Goal: Information Seeking & Learning: Stay updated

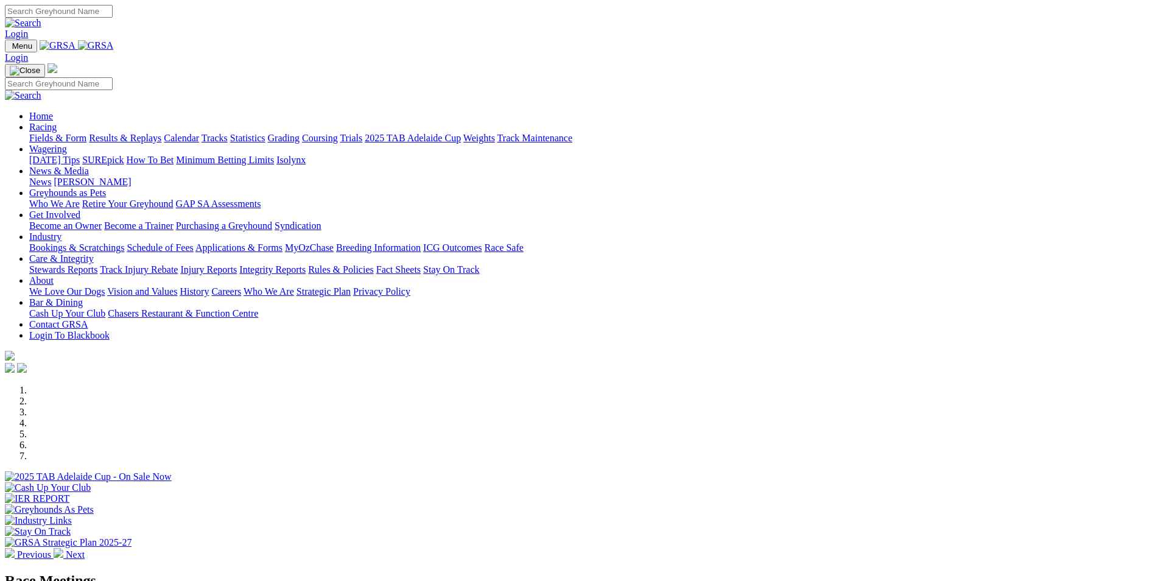
click at [97, 264] on link "Stewards Reports" at bounding box center [63, 269] width 68 height 10
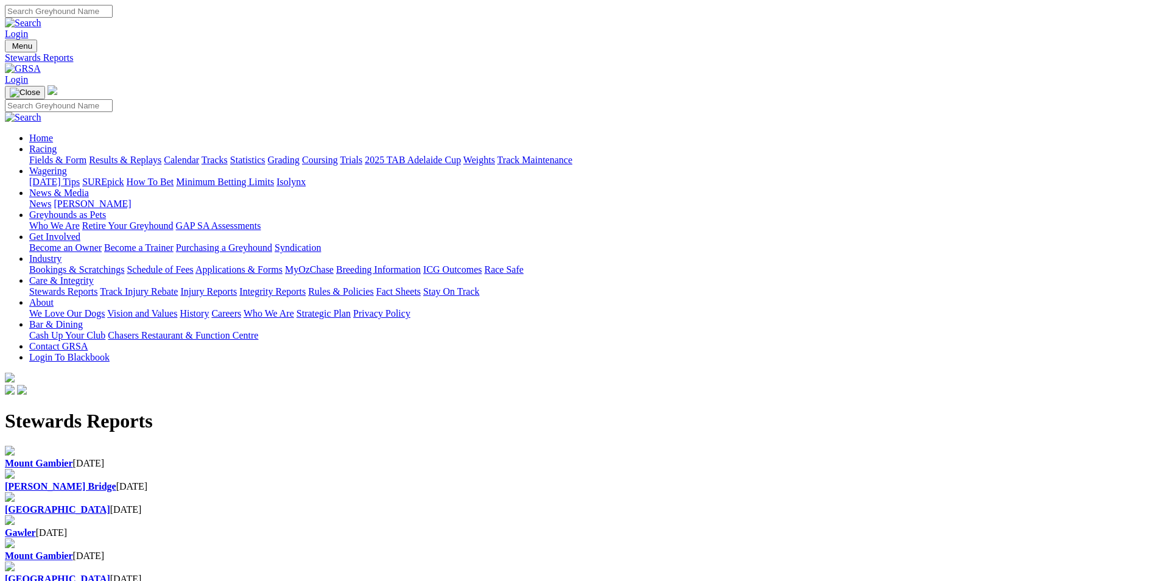
click at [552, 504] on div "Angle Park 16 Aug 2025" at bounding box center [577, 509] width 1145 height 11
